Goal: Information Seeking & Learning: Learn about a topic

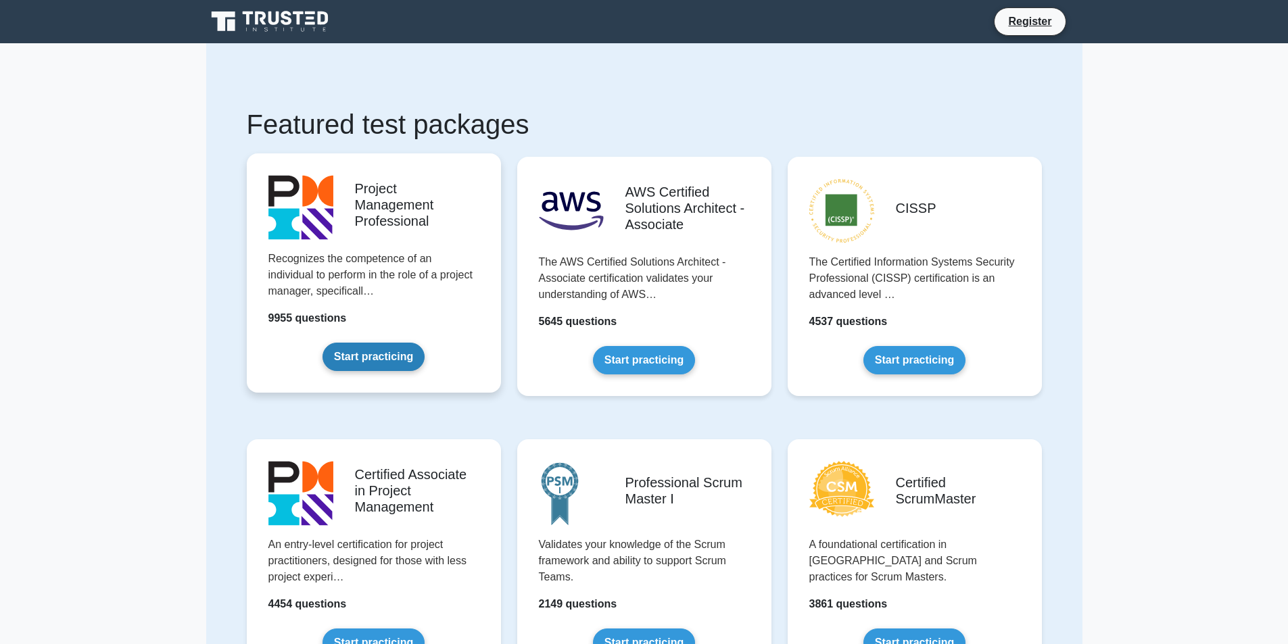
click at [372, 365] on link "Start practicing" at bounding box center [374, 357] width 102 height 28
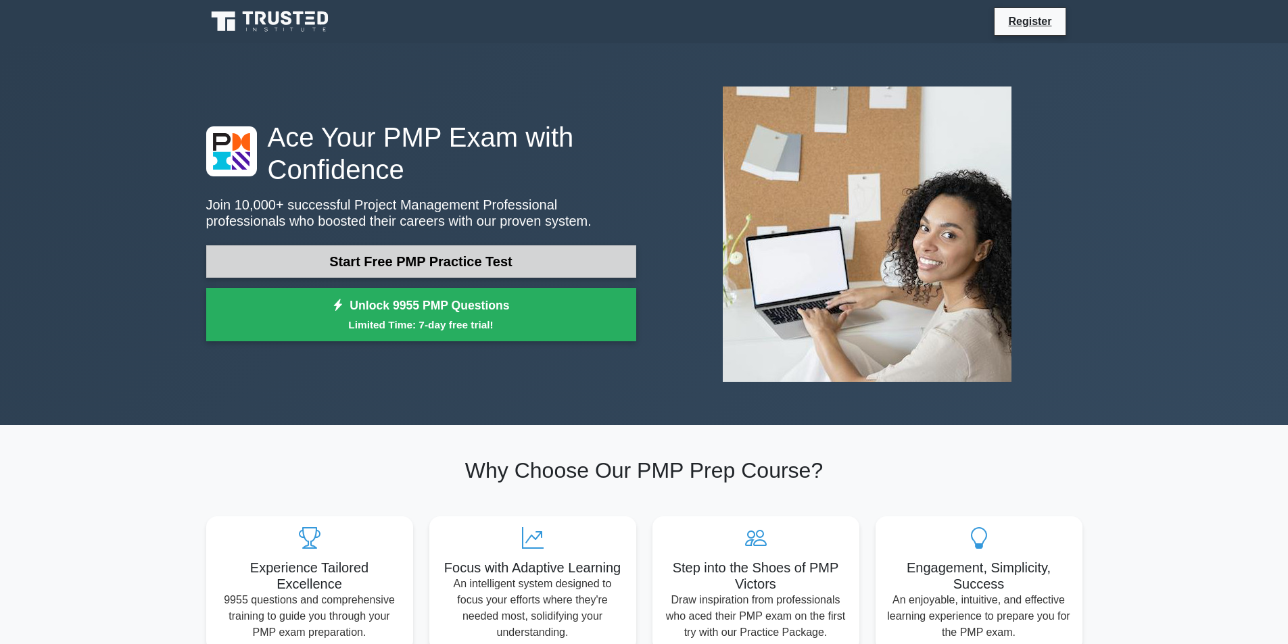
click at [480, 265] on link "Start Free PMP Practice Test" at bounding box center [421, 261] width 430 height 32
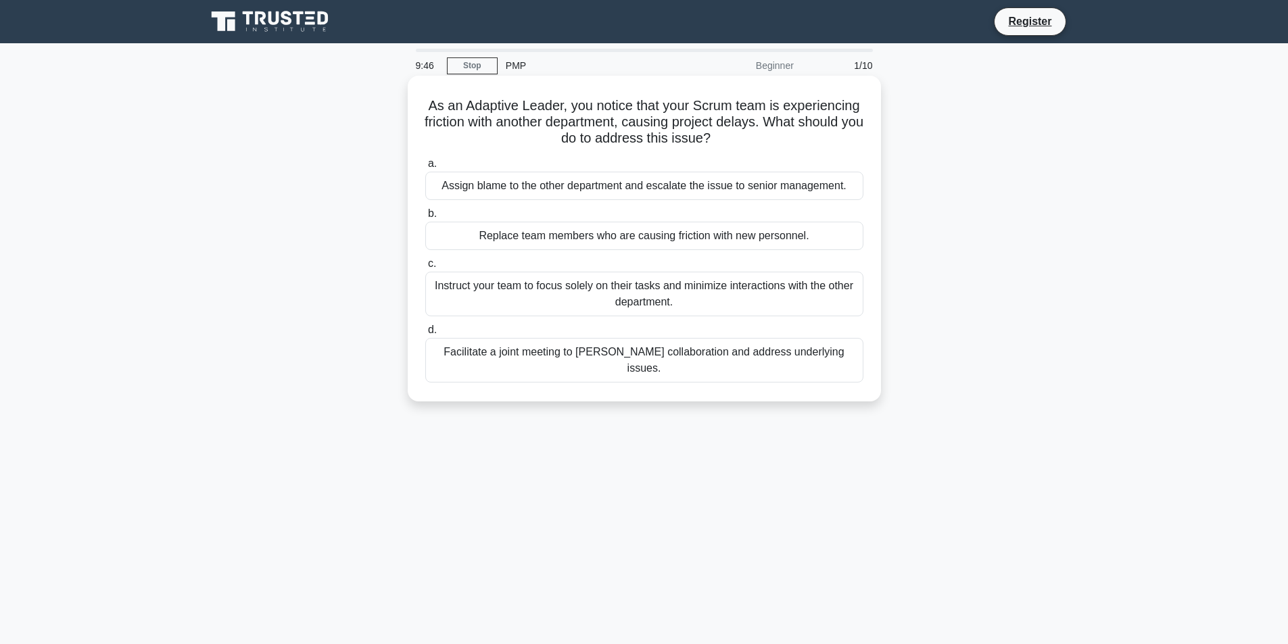
click at [630, 354] on div "Facilitate a joint meeting to [PERSON_NAME] collaboration and address underlyin…" at bounding box center [644, 360] width 438 height 45
click at [425, 335] on input "d. Facilitate a joint meeting to [PERSON_NAME] collaboration and address underl…" at bounding box center [425, 330] width 0 height 9
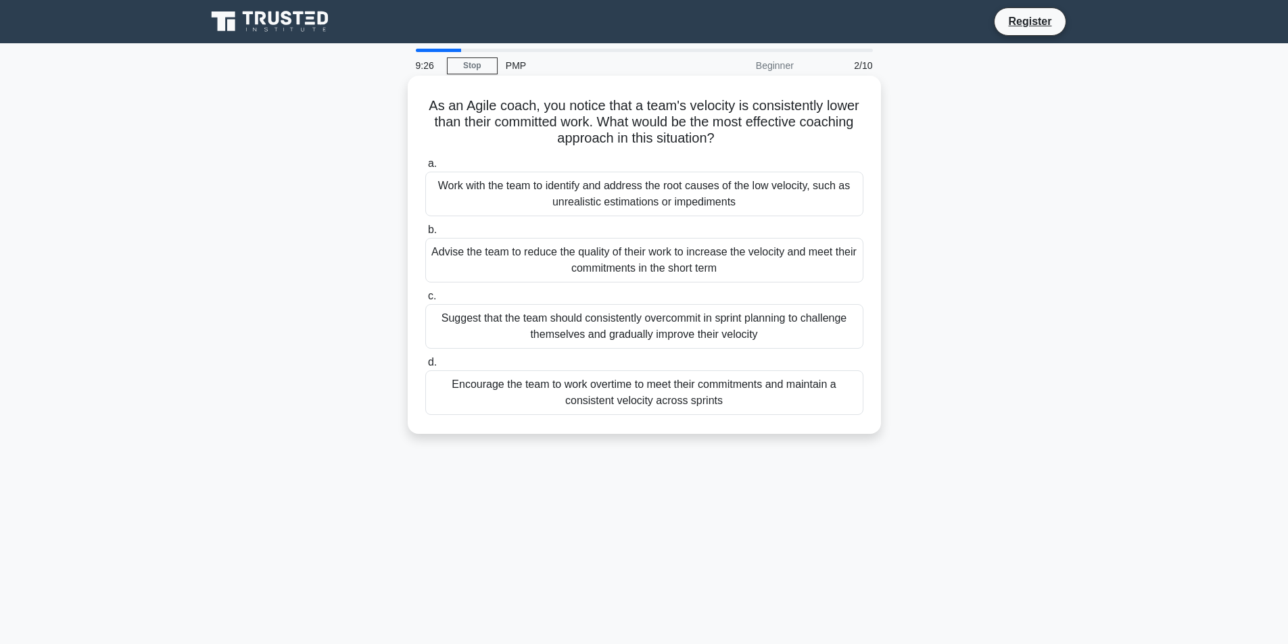
click at [563, 188] on div "Work with the team to identify and address the root causes of the low velocity,…" at bounding box center [644, 194] width 438 height 45
click at [425, 168] on input "a. Work with the team to identify and address the root causes of the low veloci…" at bounding box center [425, 164] width 0 height 9
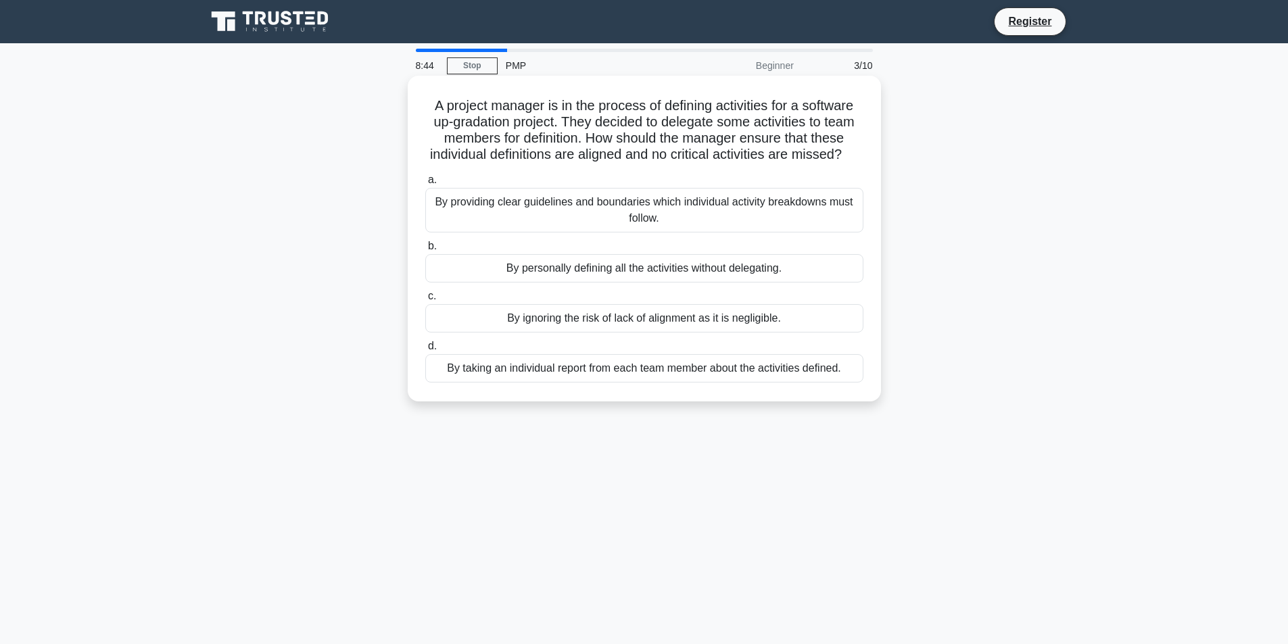
click at [450, 227] on div "By providing clear guidelines and boundaries which individual activity breakdow…" at bounding box center [644, 210] width 438 height 45
click at [425, 185] on input "a. By providing clear guidelines and boundaries which individual activity break…" at bounding box center [425, 180] width 0 height 9
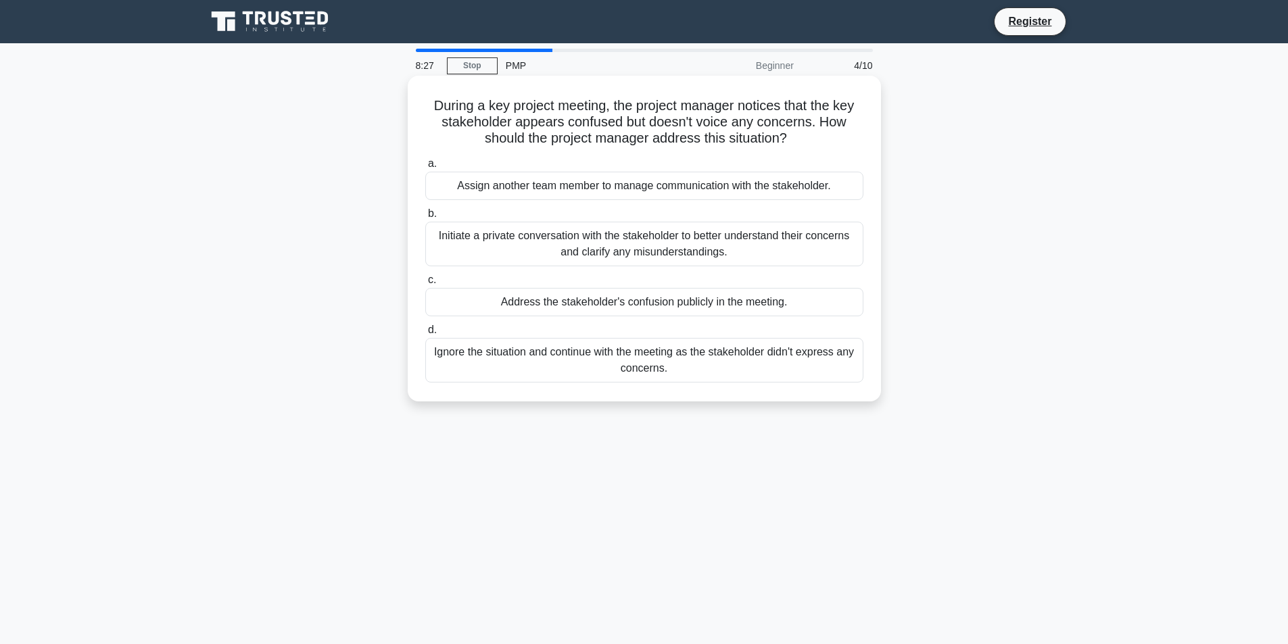
click at [621, 246] on div "Initiate a private conversation with the stakeholder to better understand their…" at bounding box center [644, 244] width 438 height 45
click at [425, 218] on input "b. Initiate a private conversation with the stakeholder to better understand th…" at bounding box center [425, 214] width 0 height 9
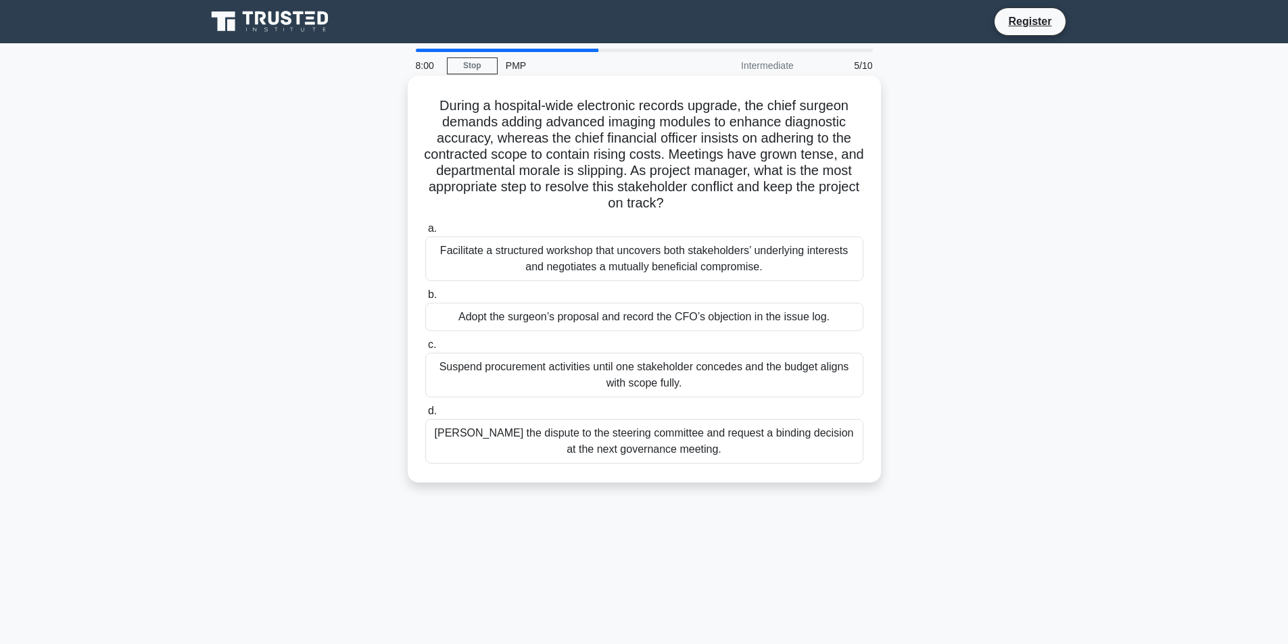
click at [546, 249] on div "Facilitate a structured workshop that uncovers both stakeholders’ underlying in…" at bounding box center [644, 259] width 438 height 45
click at [425, 233] on input "a. Facilitate a structured workshop that uncovers both stakeholders’ underlying…" at bounding box center [425, 228] width 0 height 9
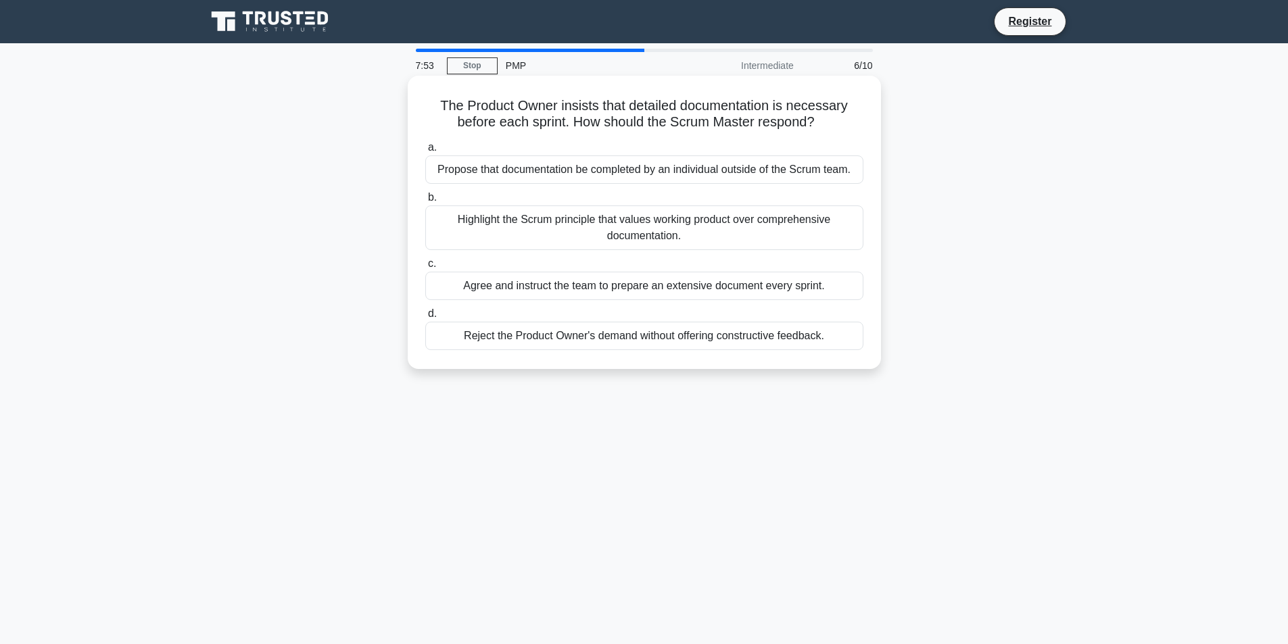
click at [661, 179] on div "Propose that documentation be completed by an individual outside of the Scrum t…" at bounding box center [644, 170] width 438 height 28
click at [425, 152] on input "a. Propose that documentation be completed by an individual outside of the Scru…" at bounding box center [425, 147] width 0 height 9
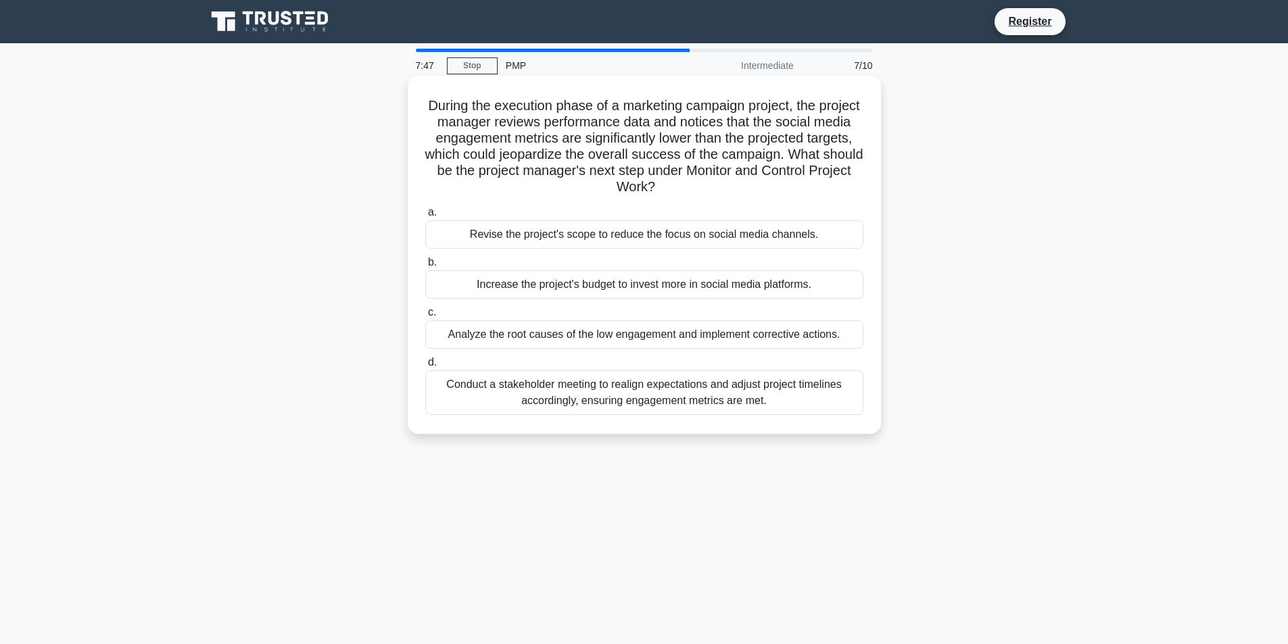
click at [667, 341] on div "Analyze the root causes of the low engagement and implement corrective actions." at bounding box center [644, 334] width 438 height 28
click at [425, 317] on input "c. Analyze the root causes of the low engagement and implement corrective actio…" at bounding box center [425, 312] width 0 height 9
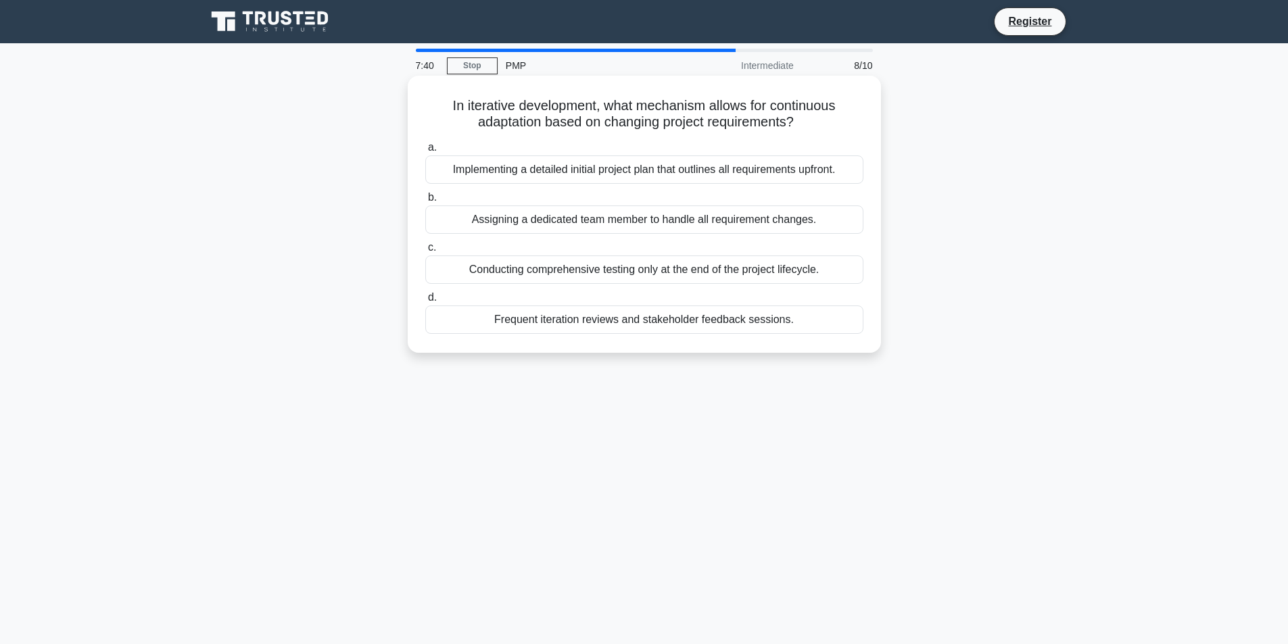
click at [632, 223] on div "Assigning a dedicated team member to handle all requirement changes." at bounding box center [644, 220] width 438 height 28
click at [425, 202] on input "b. Assigning a dedicated team member to handle all requirement changes." at bounding box center [425, 197] width 0 height 9
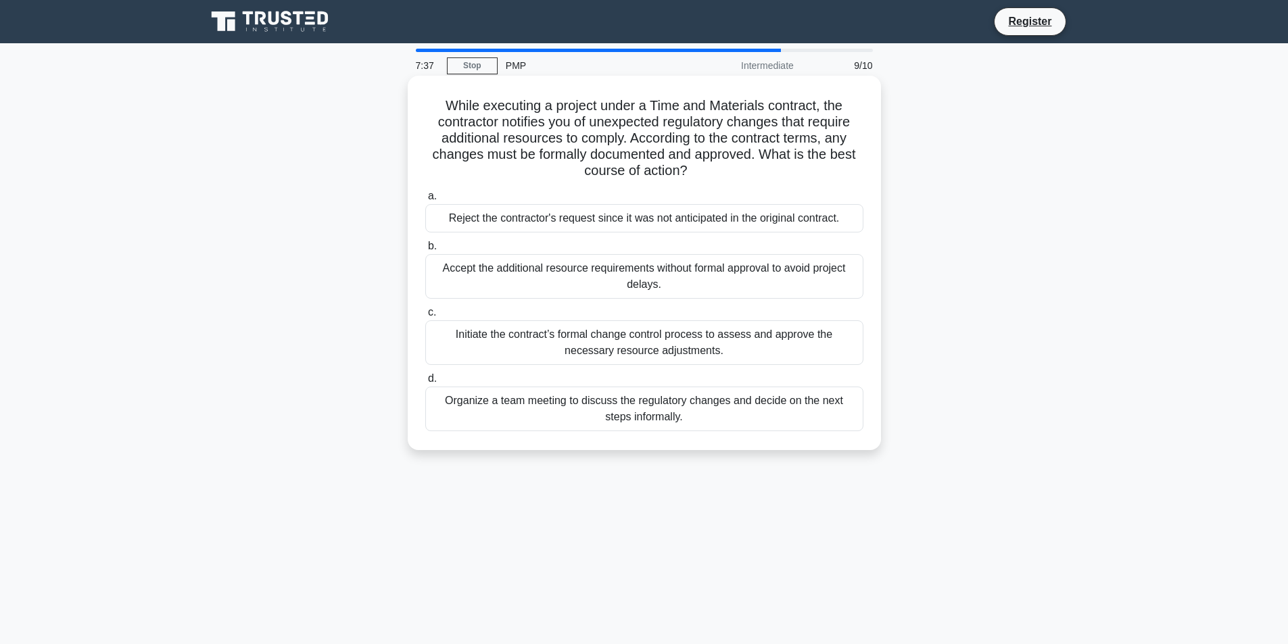
click at [580, 329] on div "Initiate the contract’s formal change control process to assess and approve the…" at bounding box center [644, 342] width 438 height 45
click at [425, 317] on input "c. Initiate the contract’s formal change control process to assess and approve …" at bounding box center [425, 312] width 0 height 9
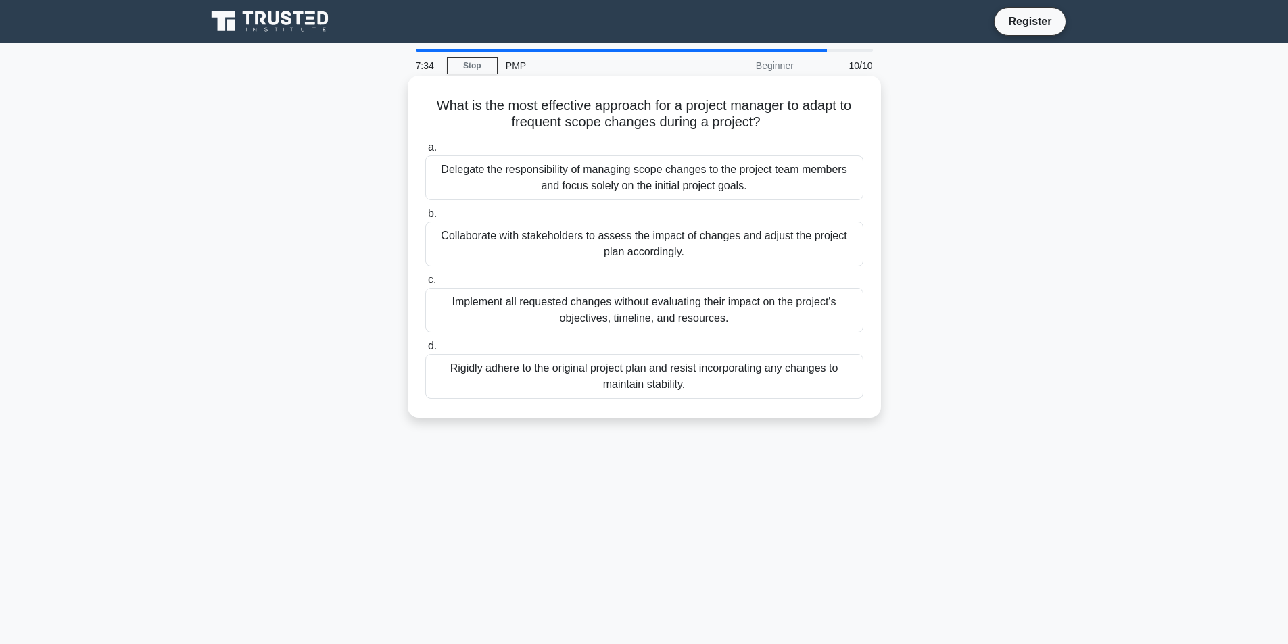
click at [566, 233] on div "Collaborate with stakeholders to assess the impact of changes and adjust the pr…" at bounding box center [644, 244] width 438 height 45
click at [425, 218] on input "b. Collaborate with stakeholders to assess the impact of changes and adjust the…" at bounding box center [425, 214] width 0 height 9
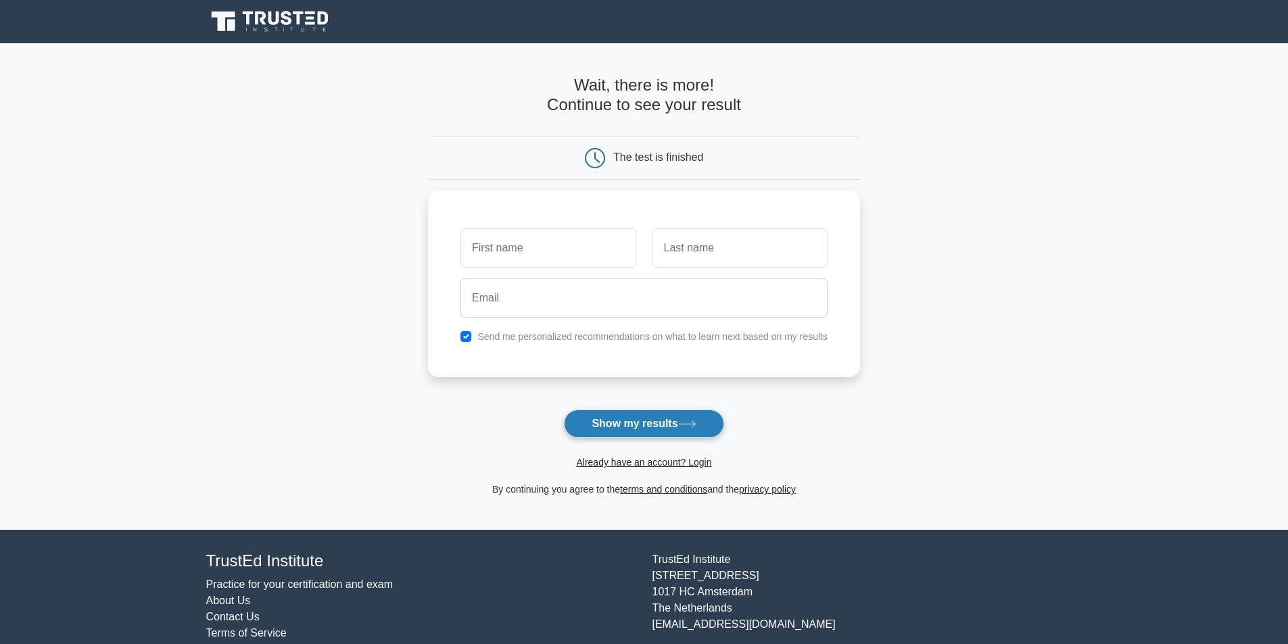
click at [648, 422] on button "Show my results" at bounding box center [644, 424] width 160 height 28
click at [642, 357] on div "Send me personalized recommendations on what to learn next based on my results" at bounding box center [644, 280] width 432 height 187
